Goal: Information Seeking & Learning: Learn about a topic

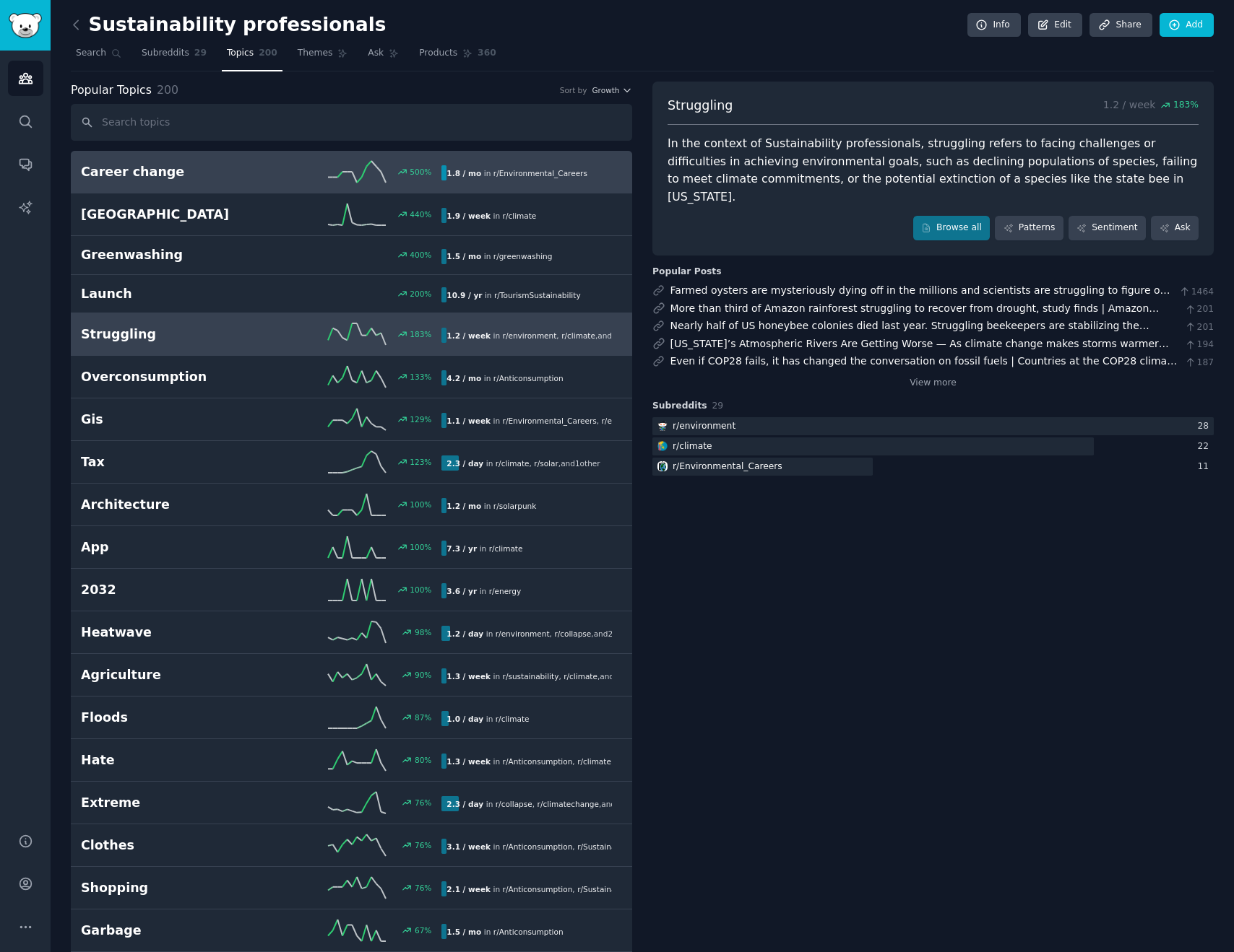
click at [151, 172] on h2 "Career change" at bounding box center [171, 172] width 181 height 18
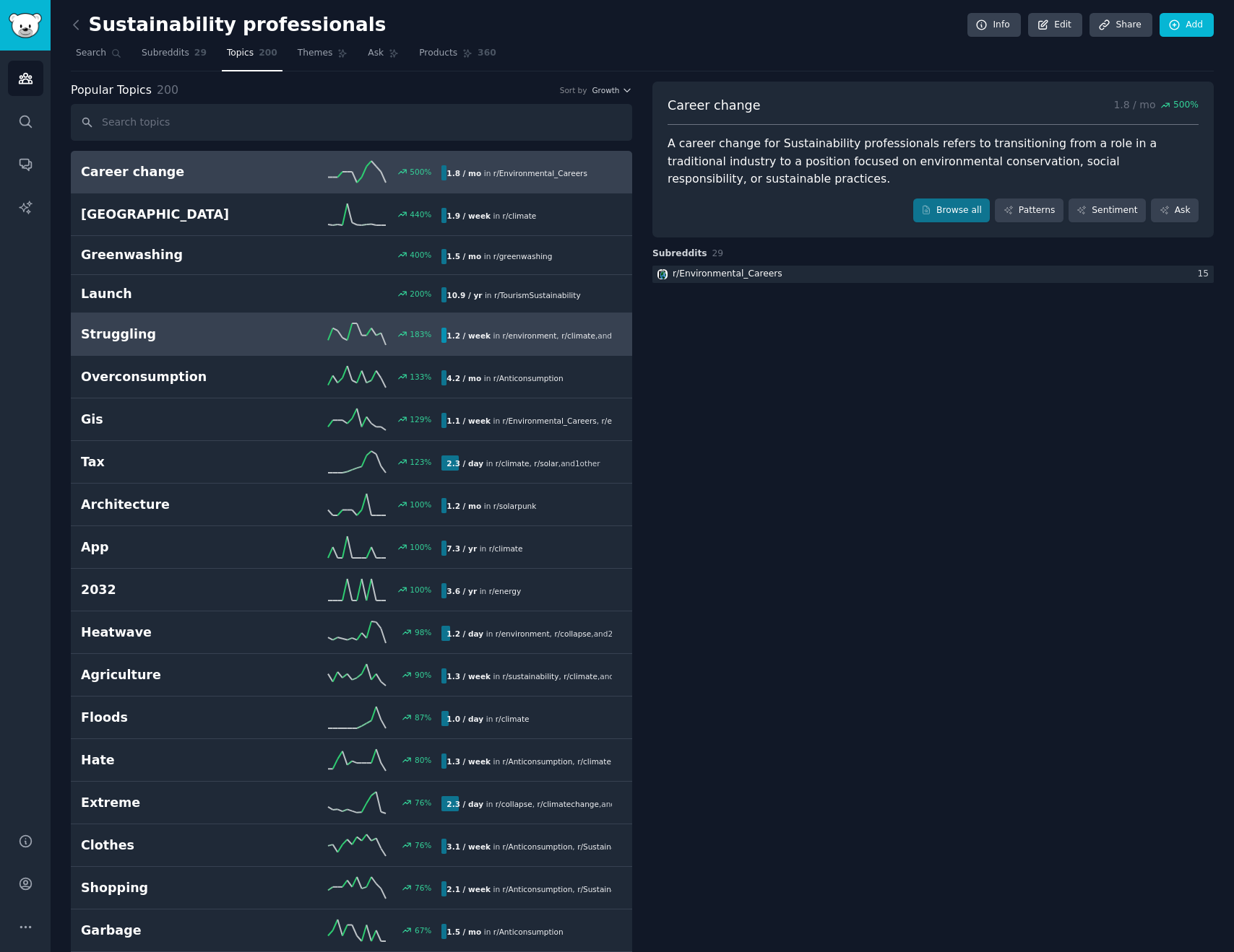
click at [154, 342] on div "Struggling 183 % 1.2 / week in r/ environment , r/ climate , and 1 other" at bounding box center [351, 334] width 541 height 22
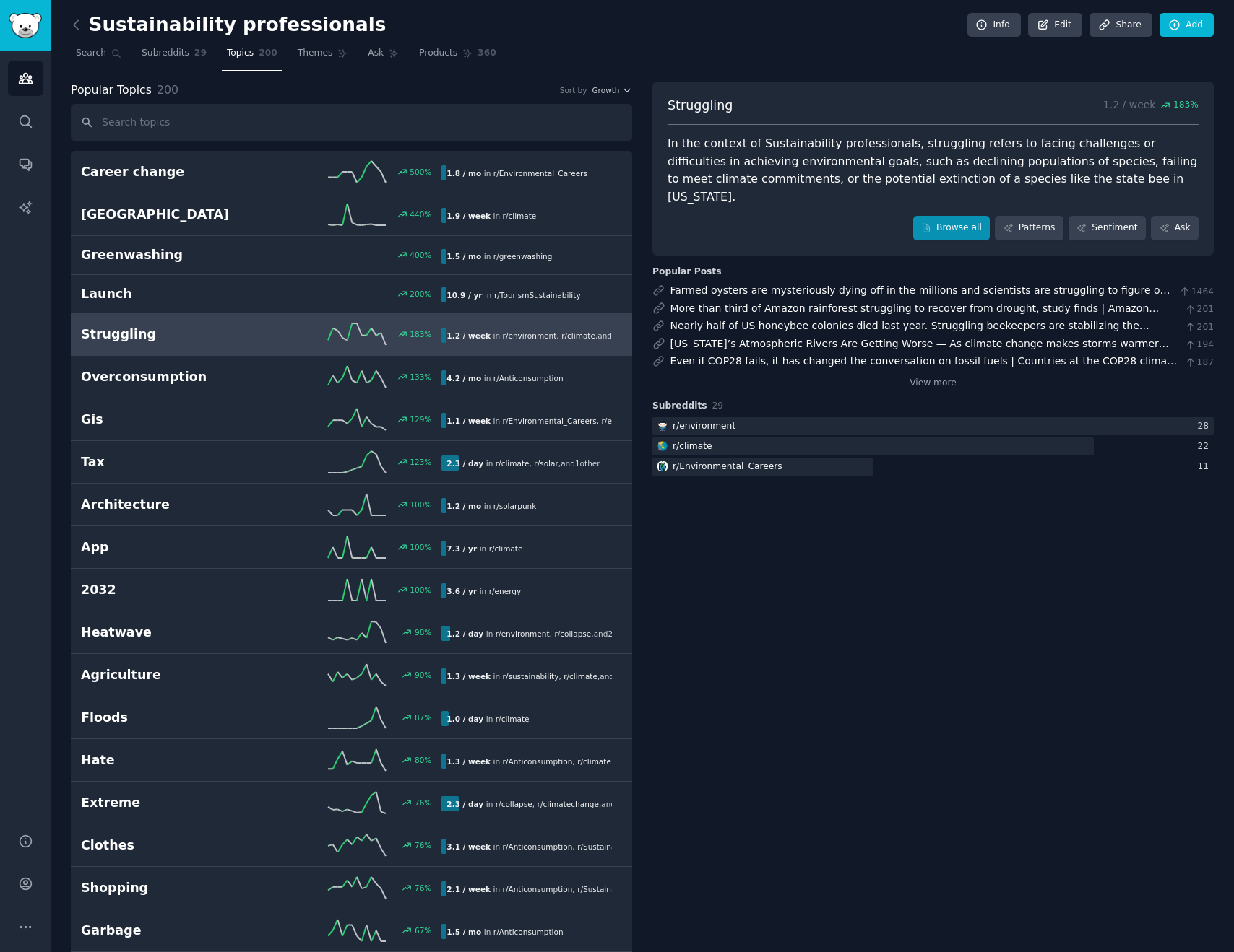
click at [958, 216] on link "Browse all" at bounding box center [952, 228] width 77 height 25
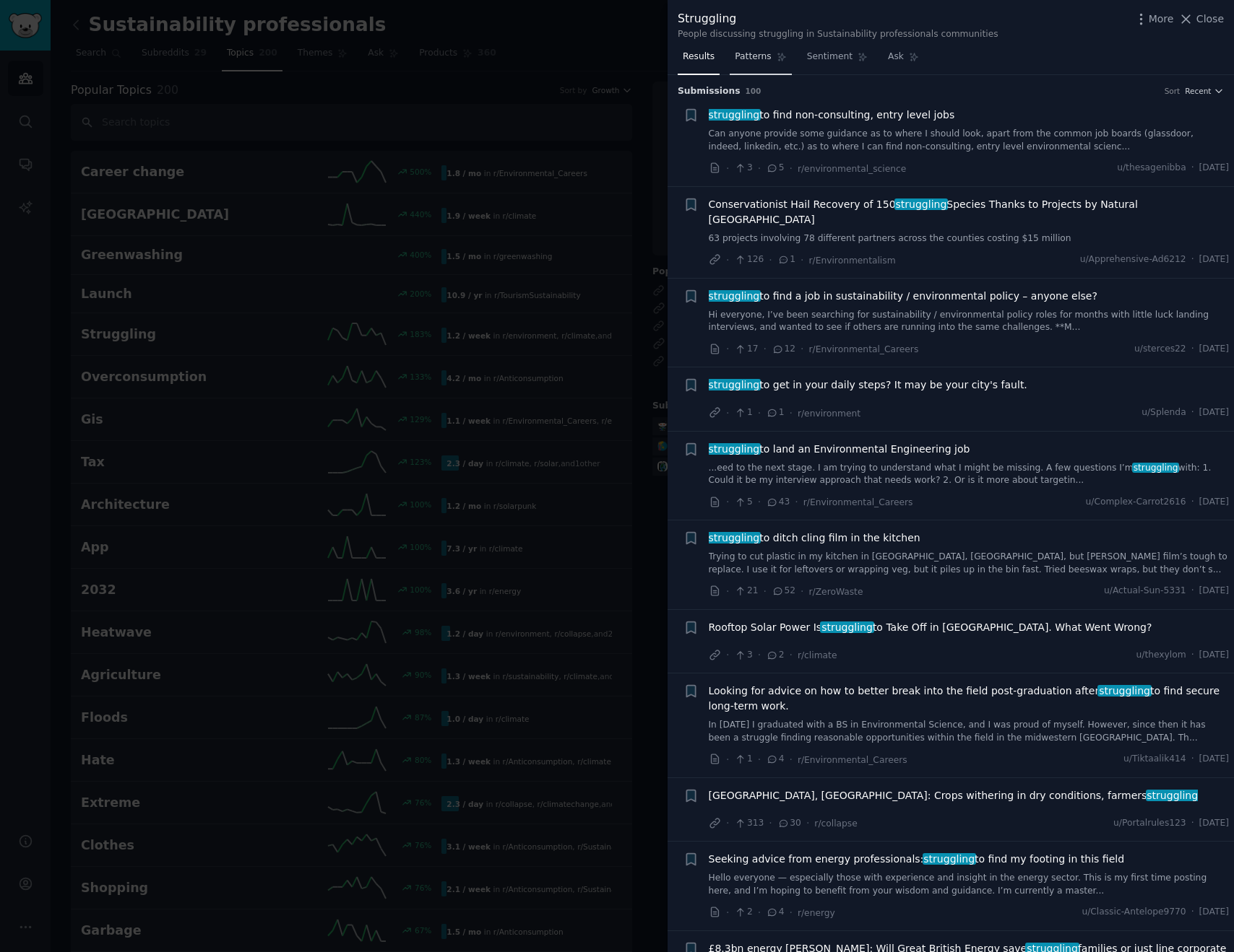
click at [756, 57] on span "Patterns" at bounding box center [753, 57] width 36 height 13
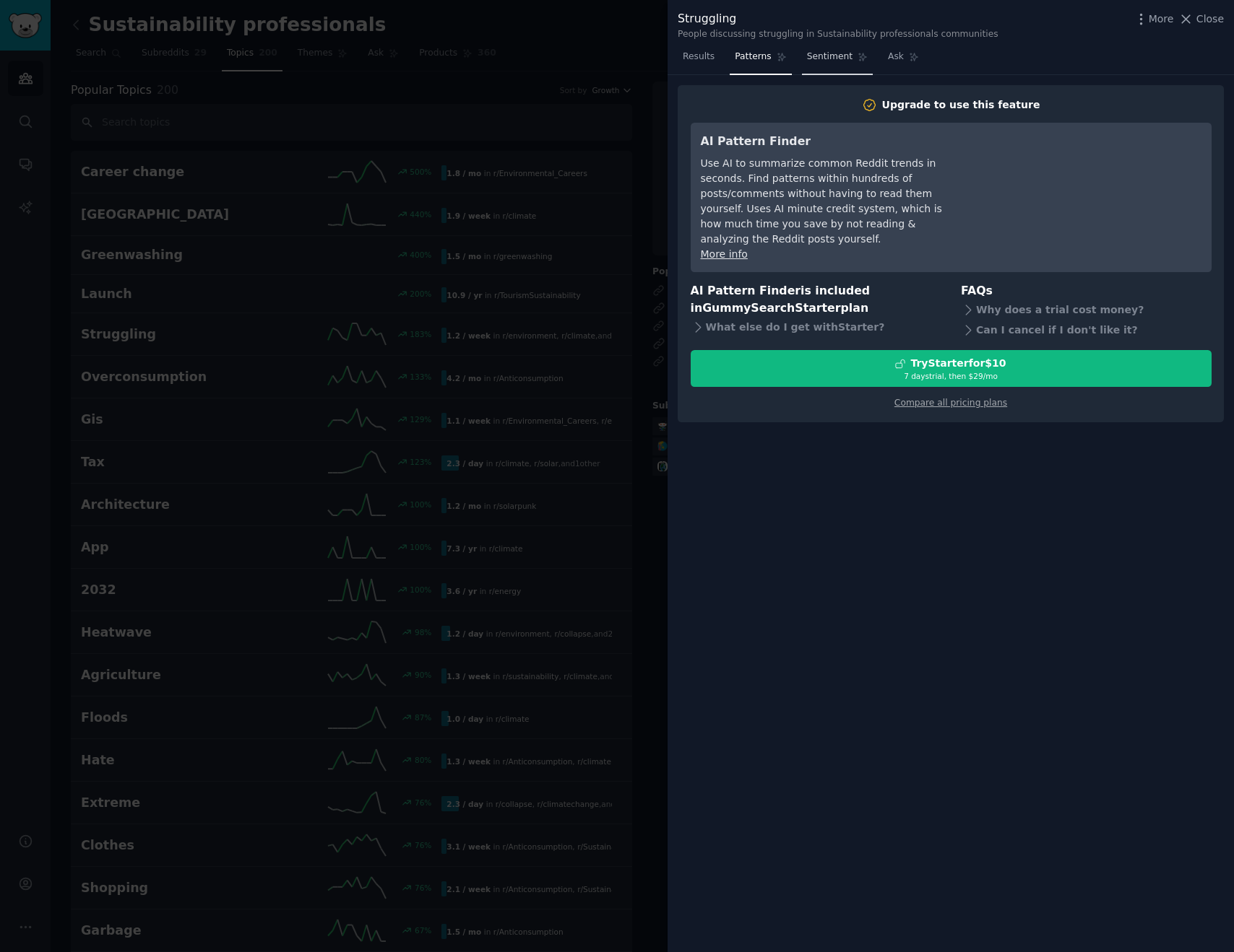
click at [822, 59] on span "Sentiment" at bounding box center [829, 57] width 45 height 13
